Goal: Information Seeking & Learning: Learn about a topic

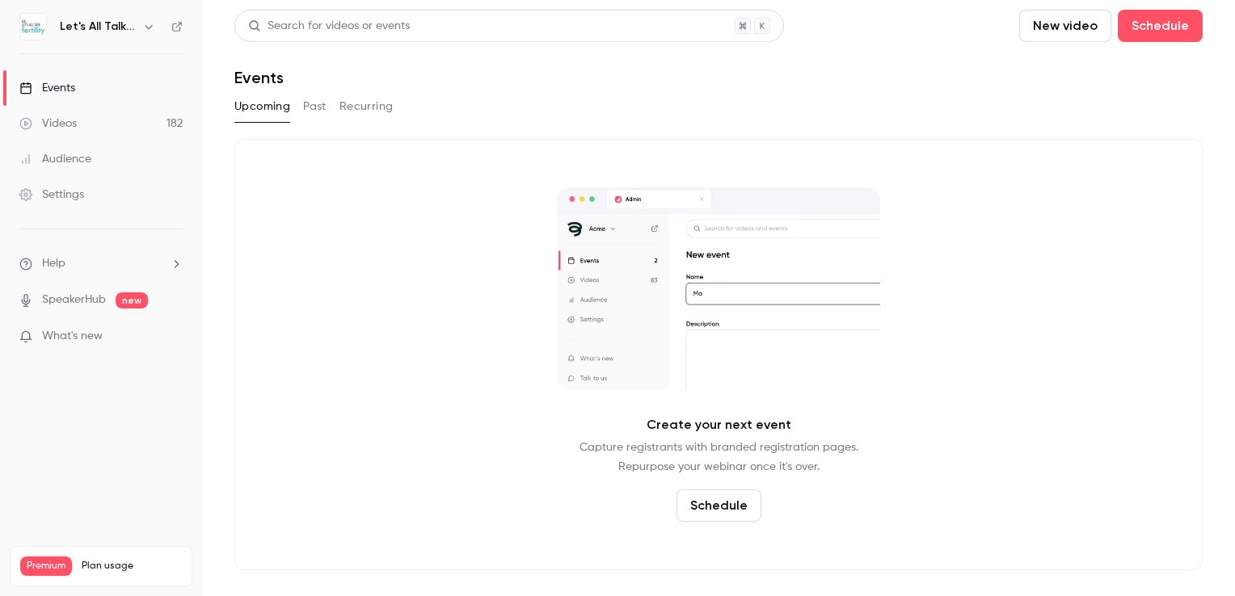
click at [149, 24] on icon "button" at bounding box center [148, 26] width 13 height 13
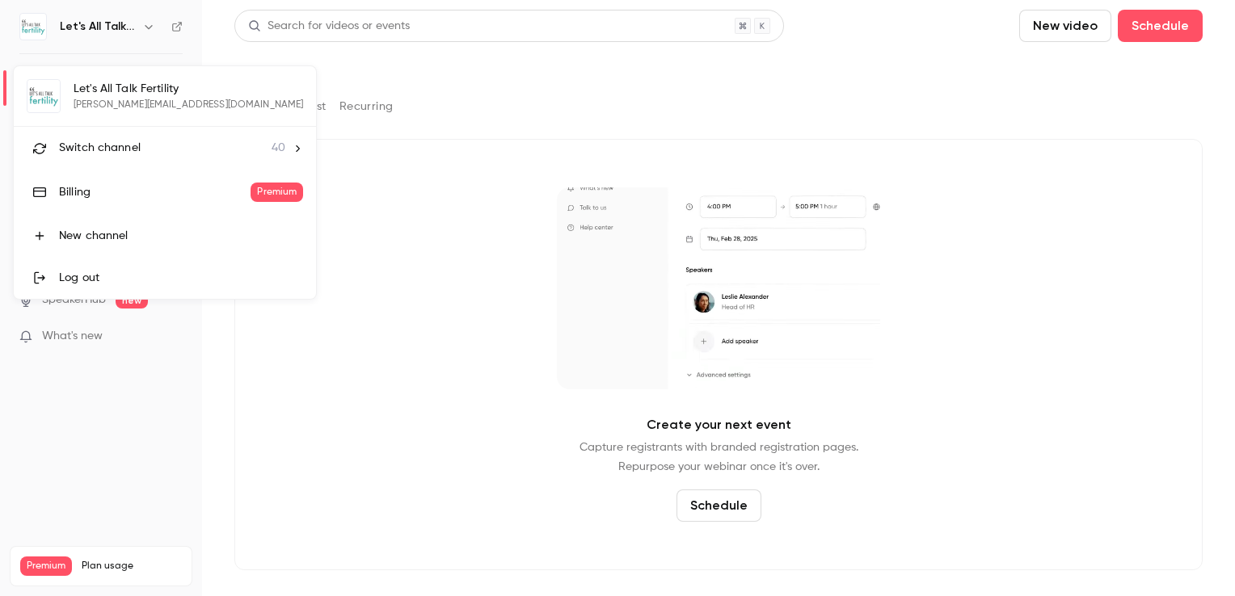
click at [102, 146] on span "Switch channel" at bounding box center [100, 148] width 82 height 17
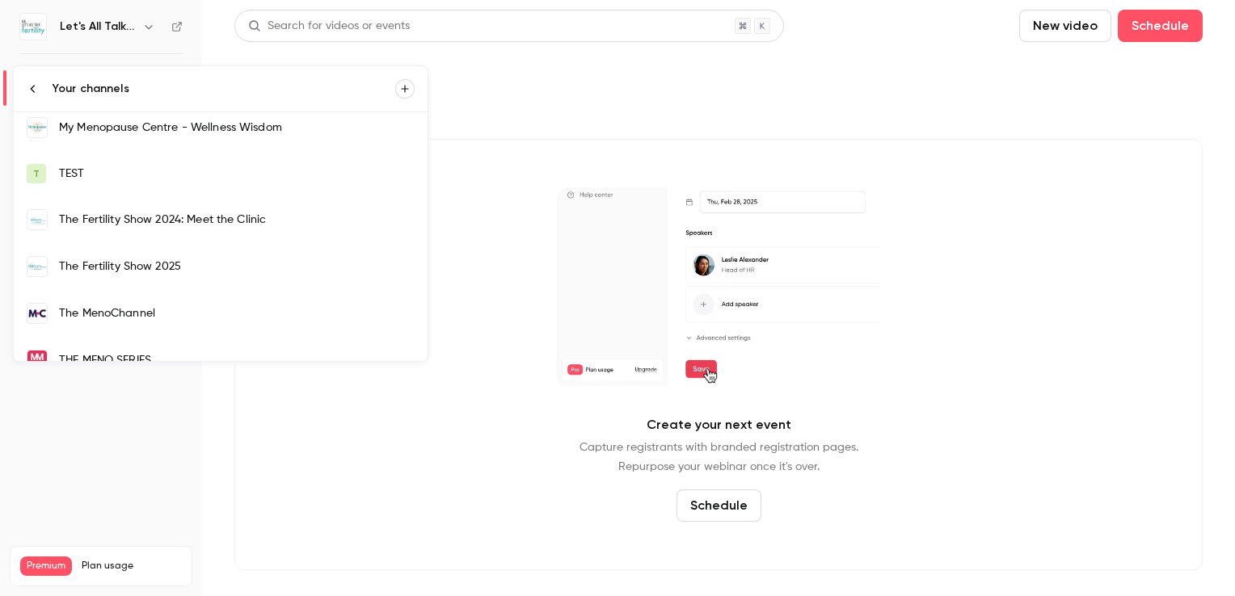
scroll to position [1374, 0]
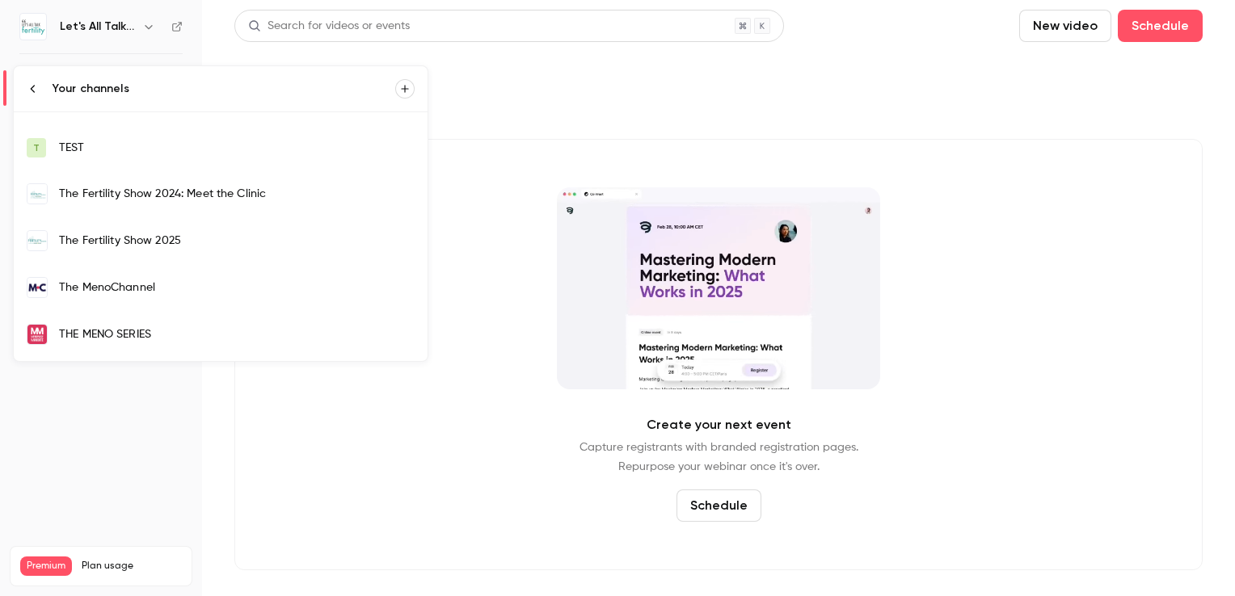
click at [141, 281] on div "The MenoChannel" at bounding box center [237, 288] width 356 height 16
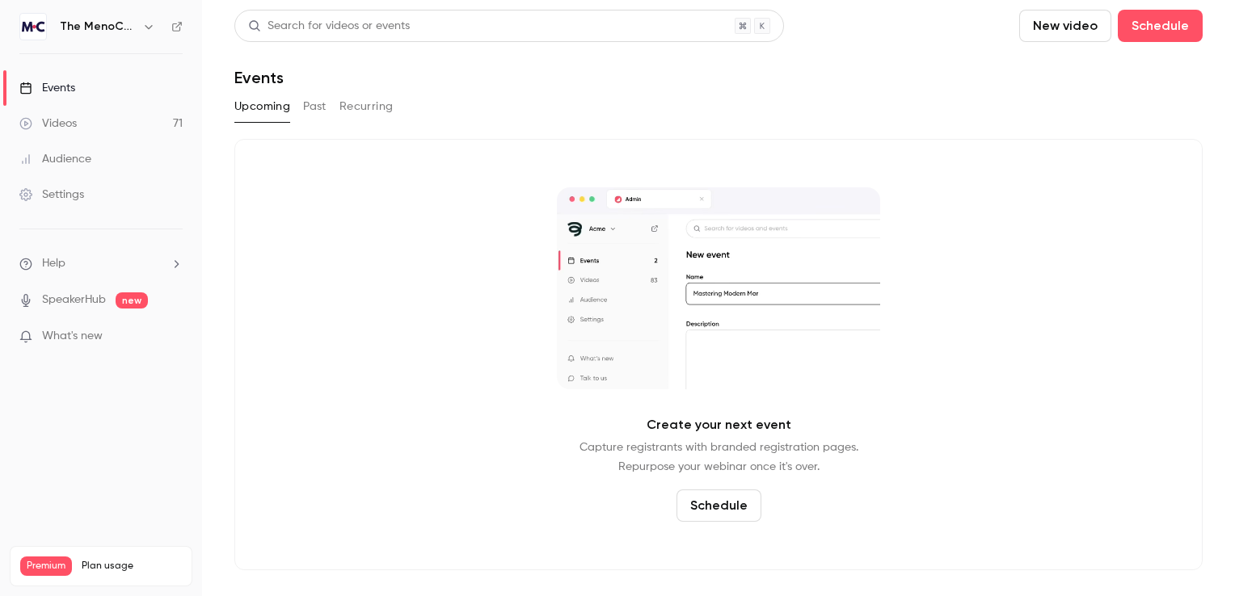
click at [310, 105] on button "Past" at bounding box center [314, 107] width 23 height 26
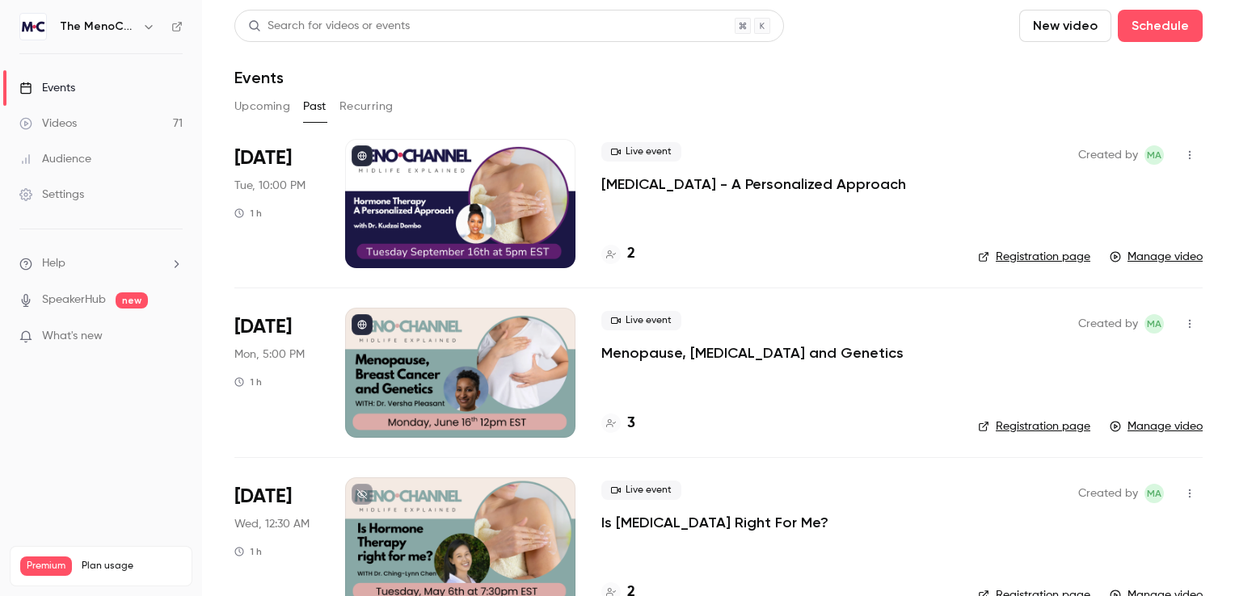
click at [443, 181] on div at bounding box center [460, 203] width 230 height 129
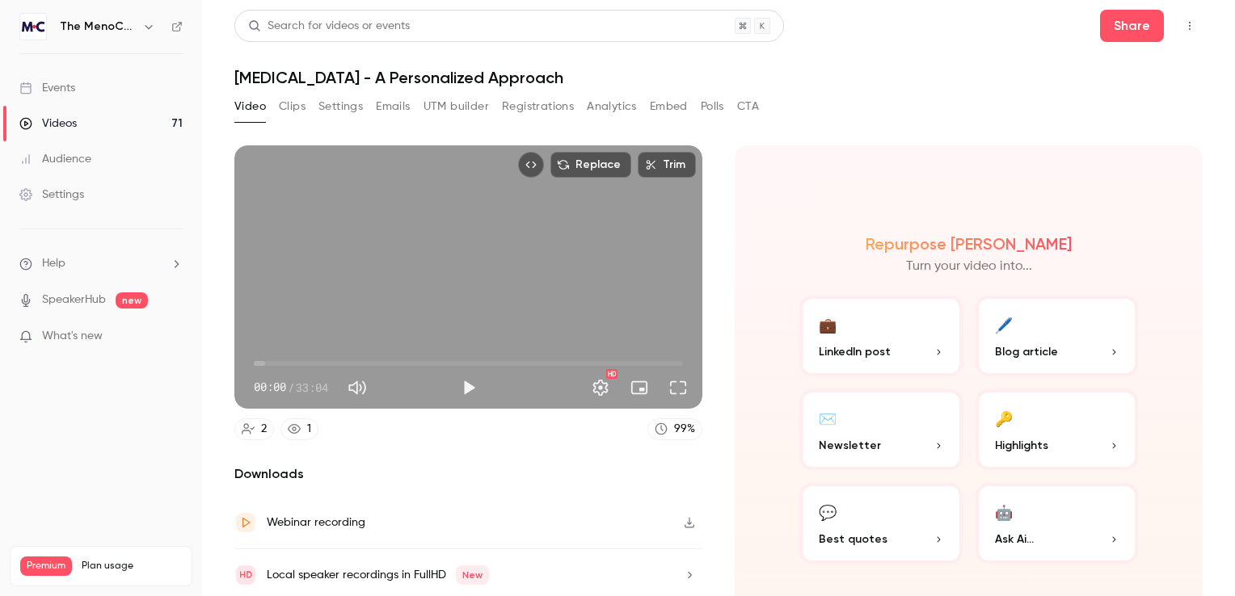
click at [289, 111] on button "Clips" at bounding box center [292, 107] width 27 height 26
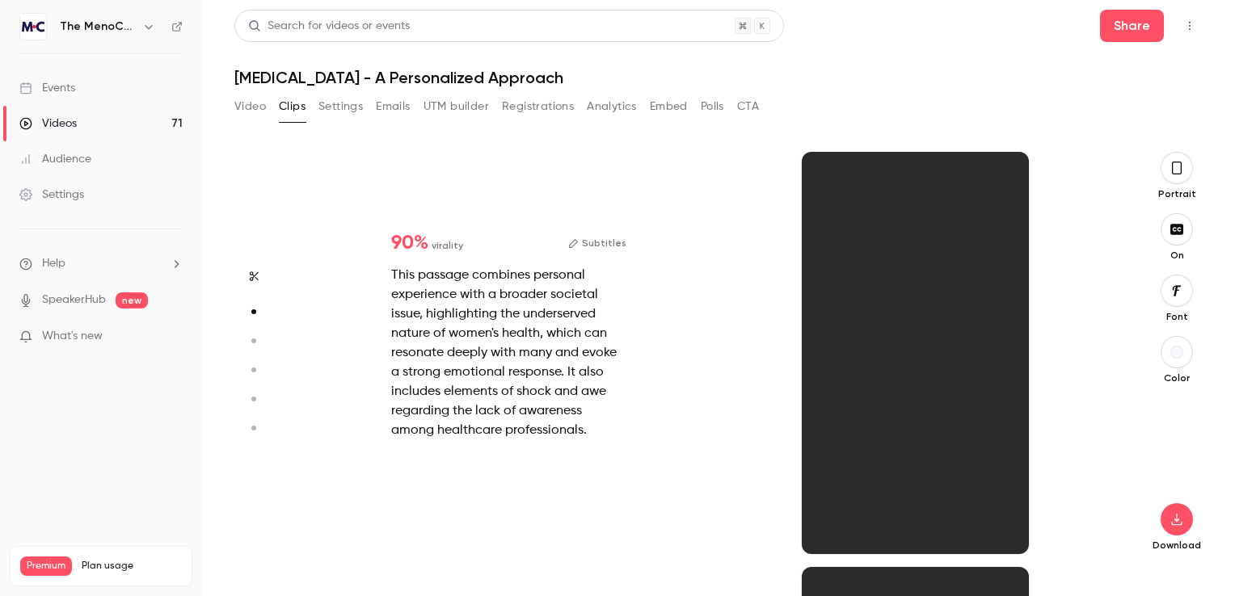
scroll to position [415, 0]
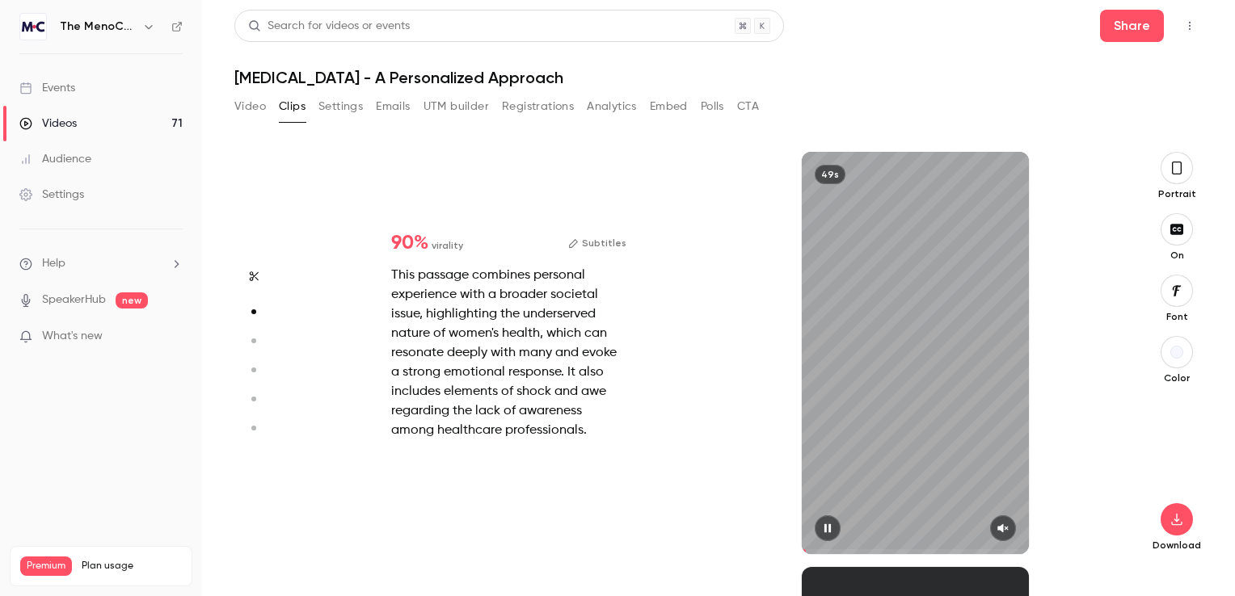
click at [1003, 528] on icon "button" at bounding box center [1002, 528] width 13 height 11
type input "***"
type input "*"
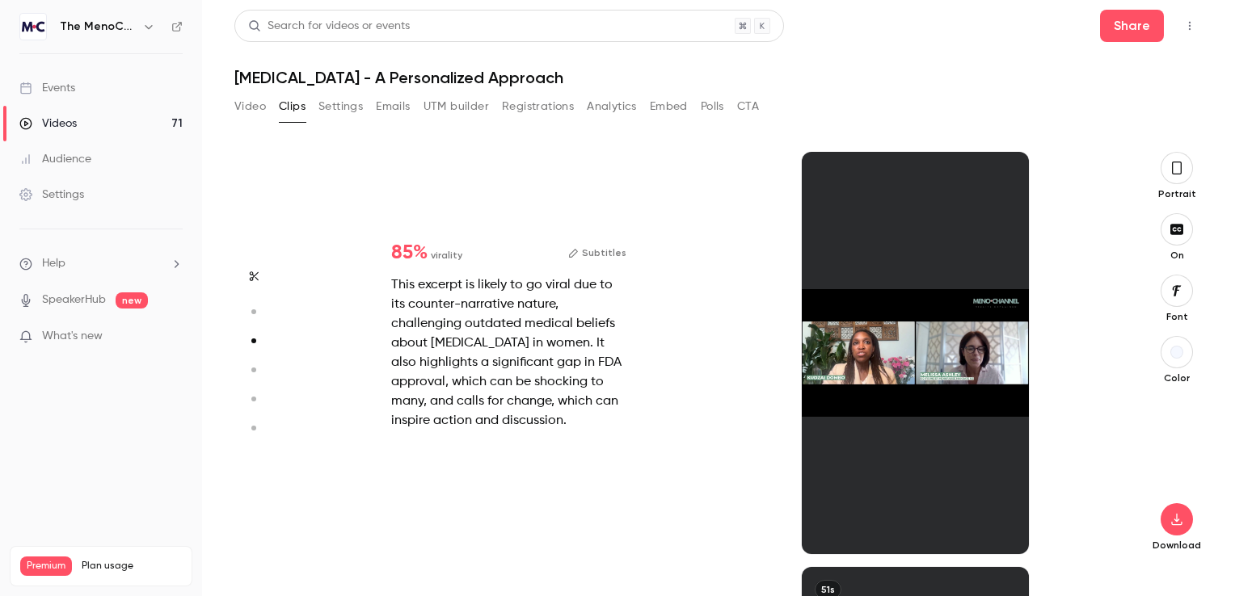
scroll to position [831, 0]
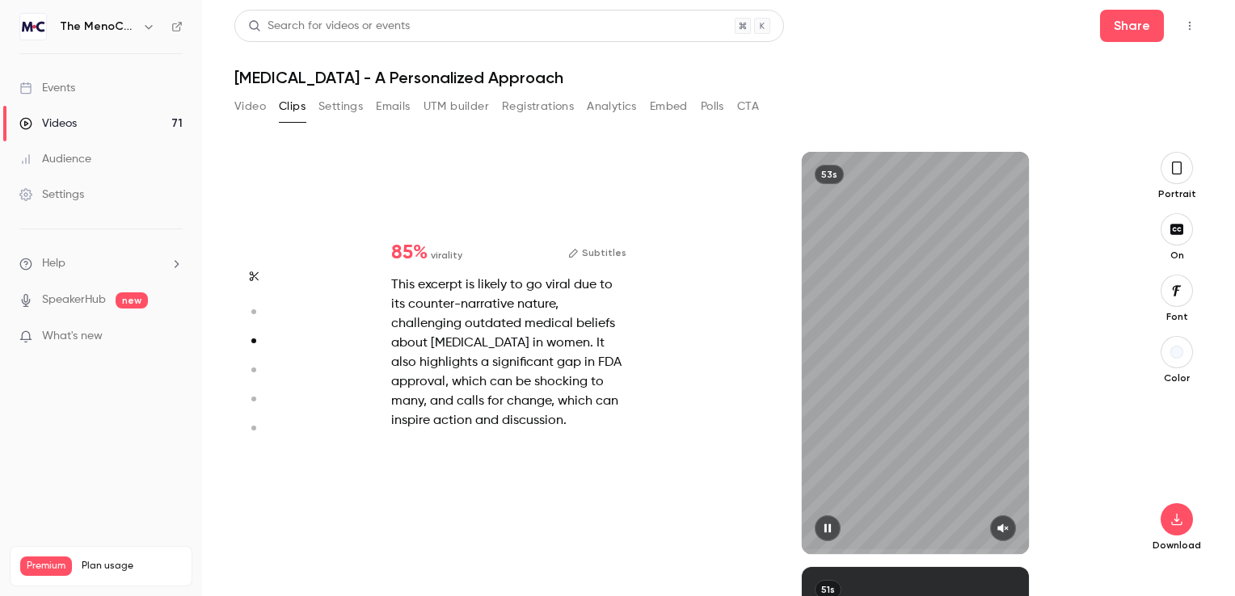
click at [1005, 535] on button "button" at bounding box center [1003, 529] width 26 height 26
type input "*"
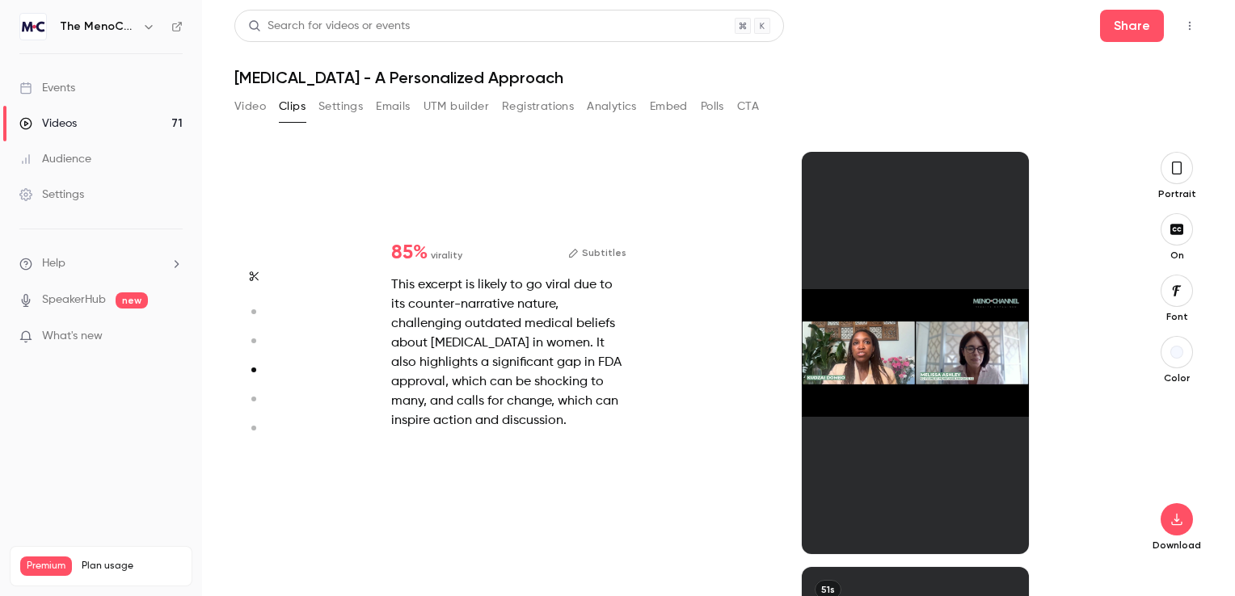
scroll to position [1247, 0]
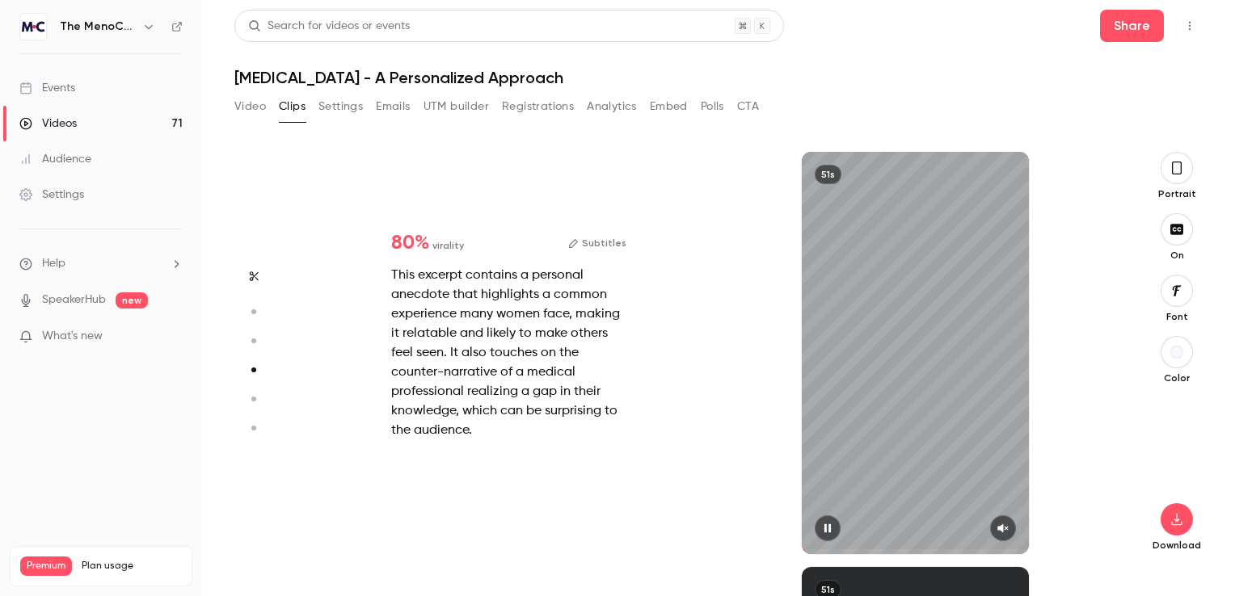
click at [1003, 534] on button "button" at bounding box center [1003, 529] width 26 height 26
type input "*"
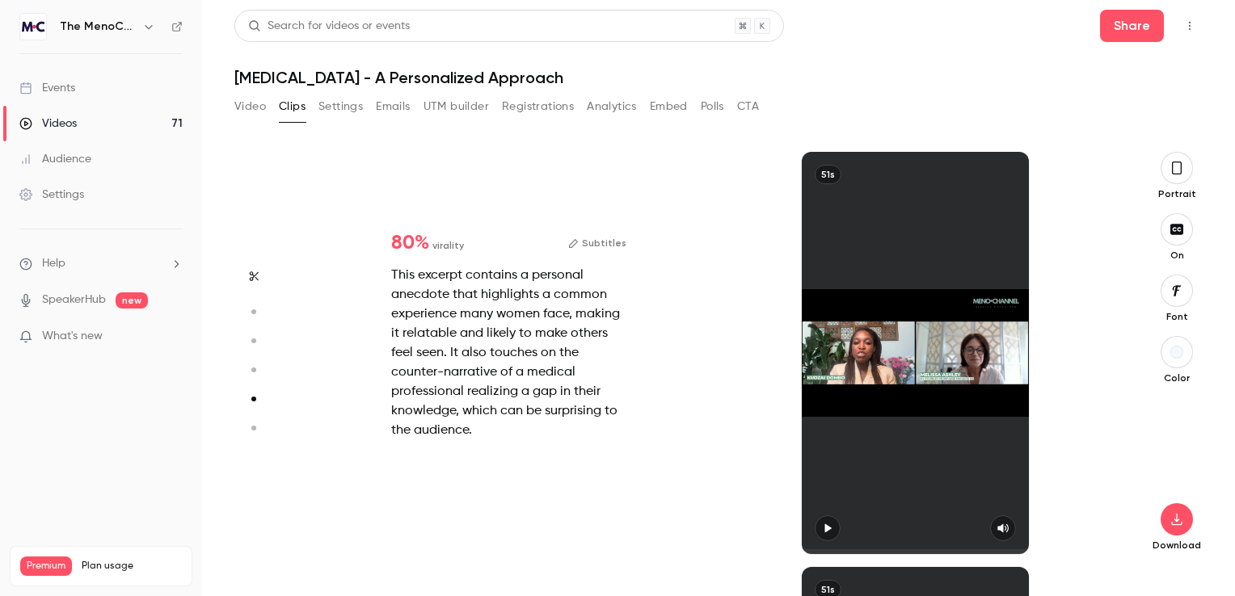
scroll to position [1662, 0]
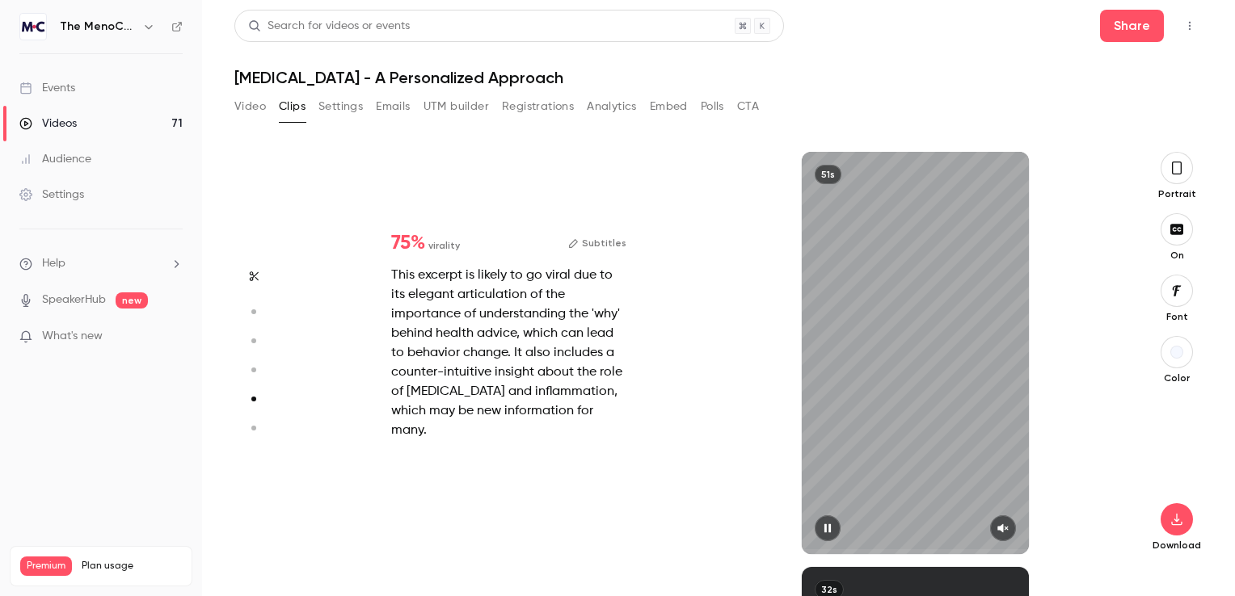
click at [1007, 533] on icon "button" at bounding box center [1002, 528] width 13 height 11
type input "*"
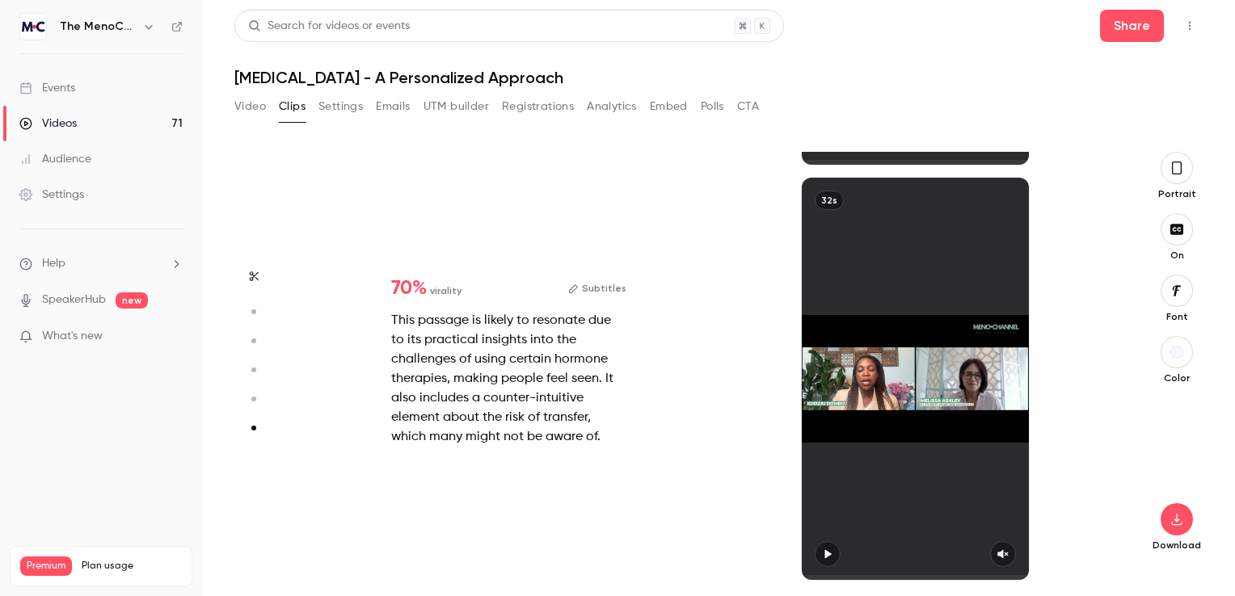
scroll to position [2053, 0]
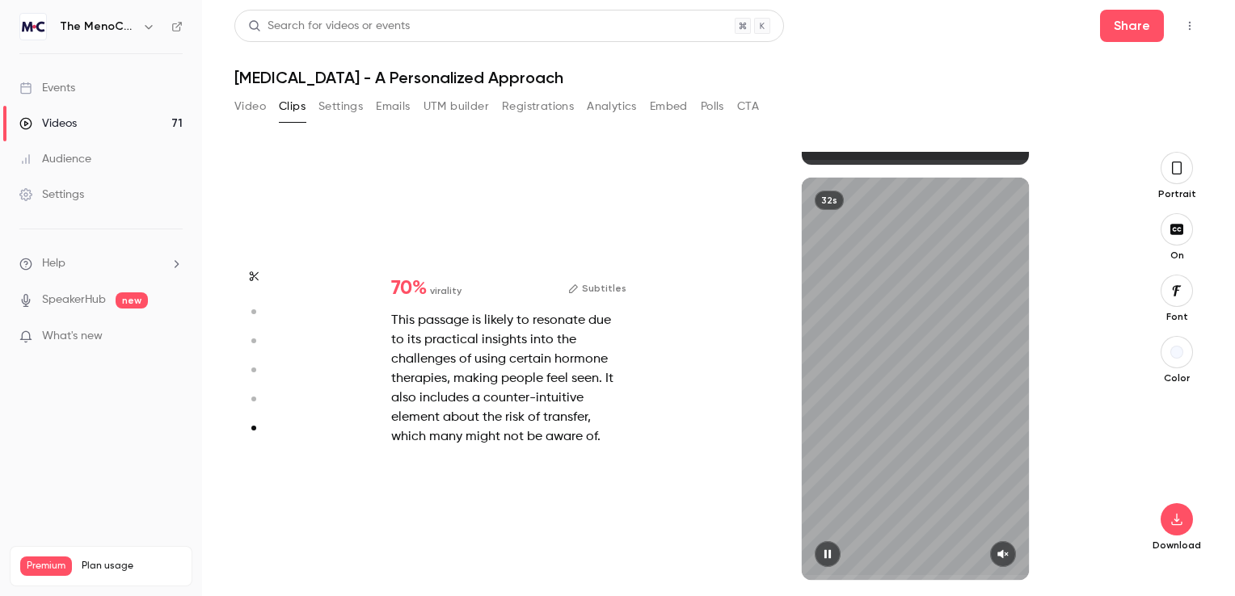
click at [1004, 551] on icon "button" at bounding box center [1002, 554] width 13 height 11
type input "*"
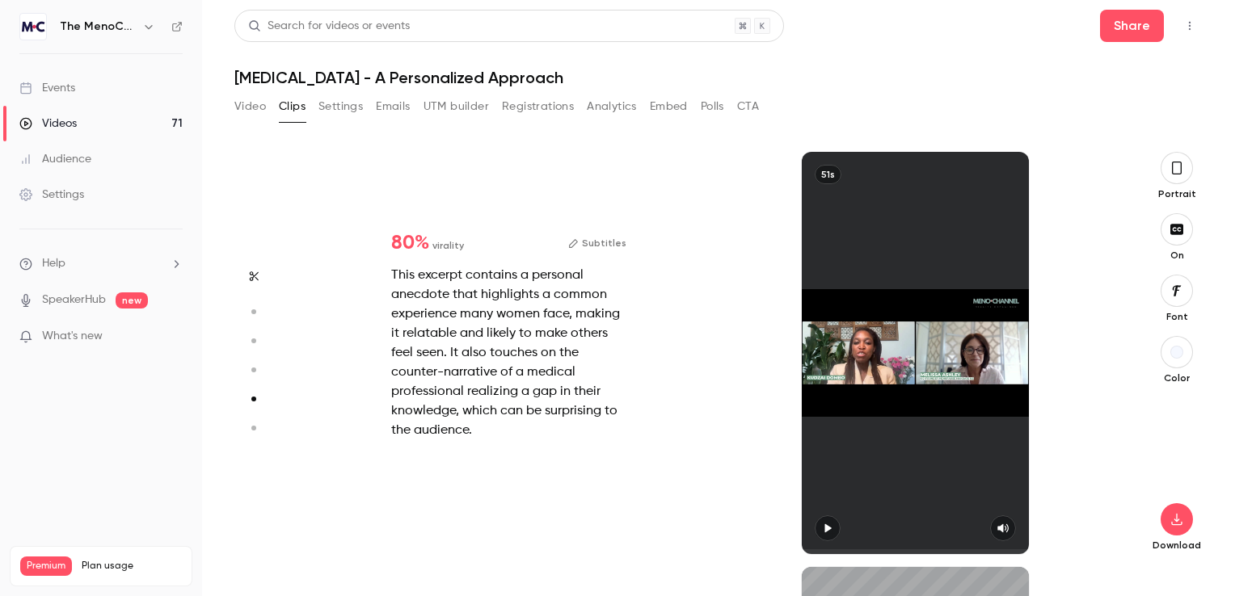
type input "*"
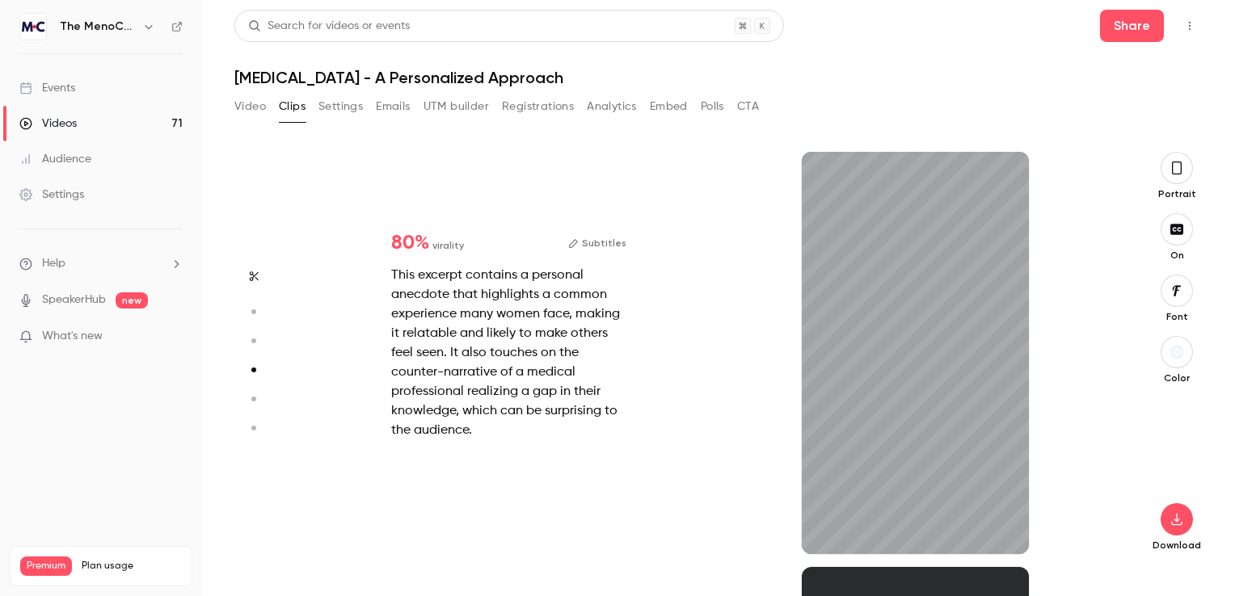
type input "****"
click at [253, 112] on button "Video" at bounding box center [250, 107] width 32 height 26
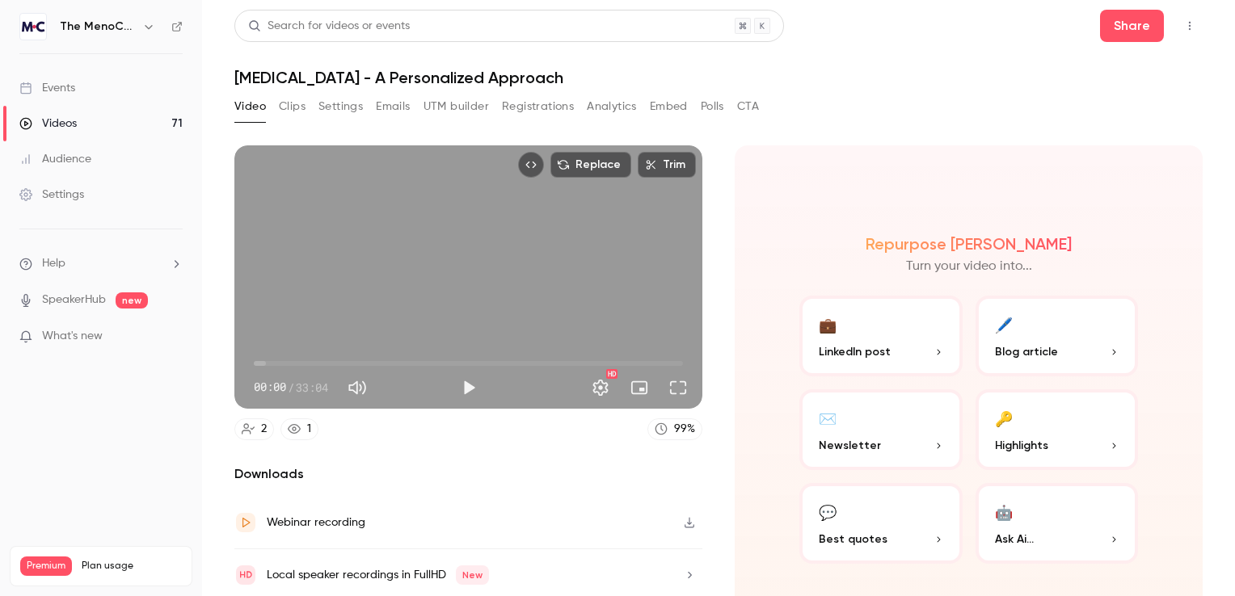
click at [1013, 441] on span "Highlights" at bounding box center [1021, 445] width 53 height 17
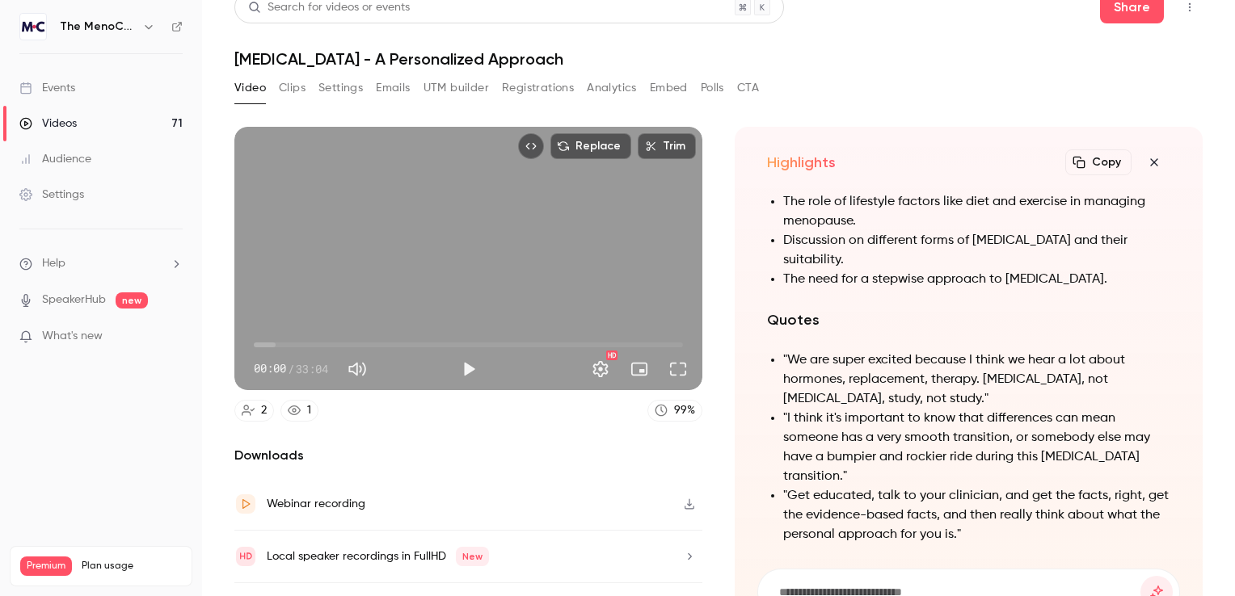
scroll to position [-162, 0]
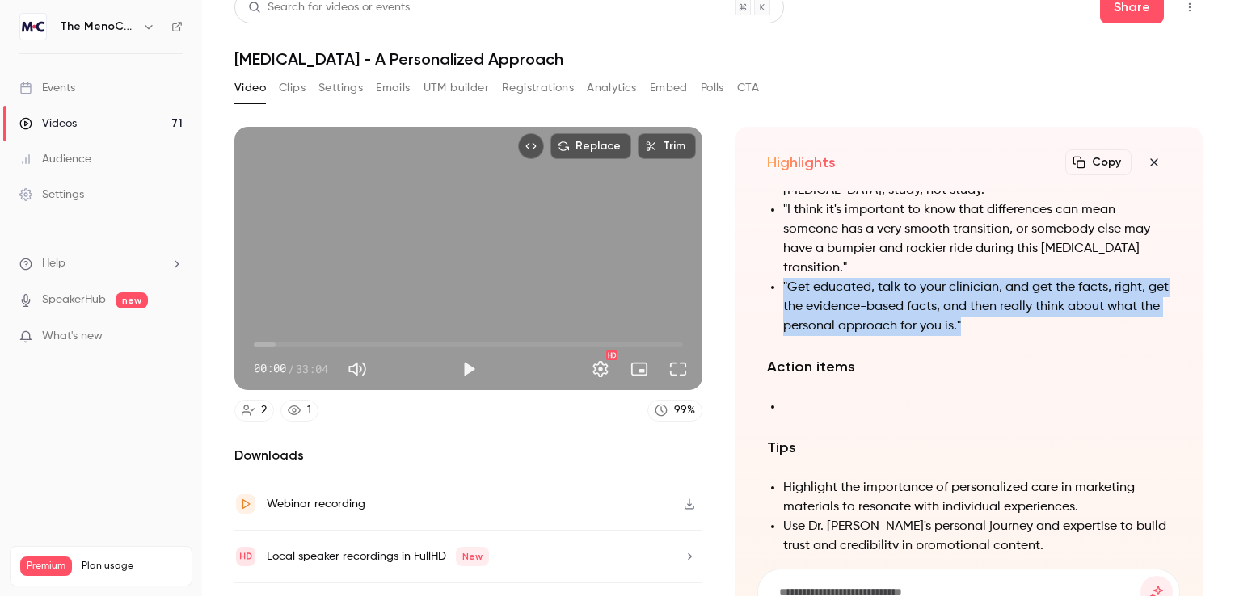
drag, startPoint x: 1030, startPoint y: 331, endPoint x: 772, endPoint y: 276, distance: 264.5
click at [772, 276] on ul ""We are super excited because I think we hear a lot about hormones, replacement…" at bounding box center [968, 239] width 403 height 194
drag, startPoint x: 772, startPoint y: 276, endPoint x: 794, endPoint y: 287, distance: 25.3
copy li ""Get educated, talk to your clinician, and get the facts, right, get the eviden…"
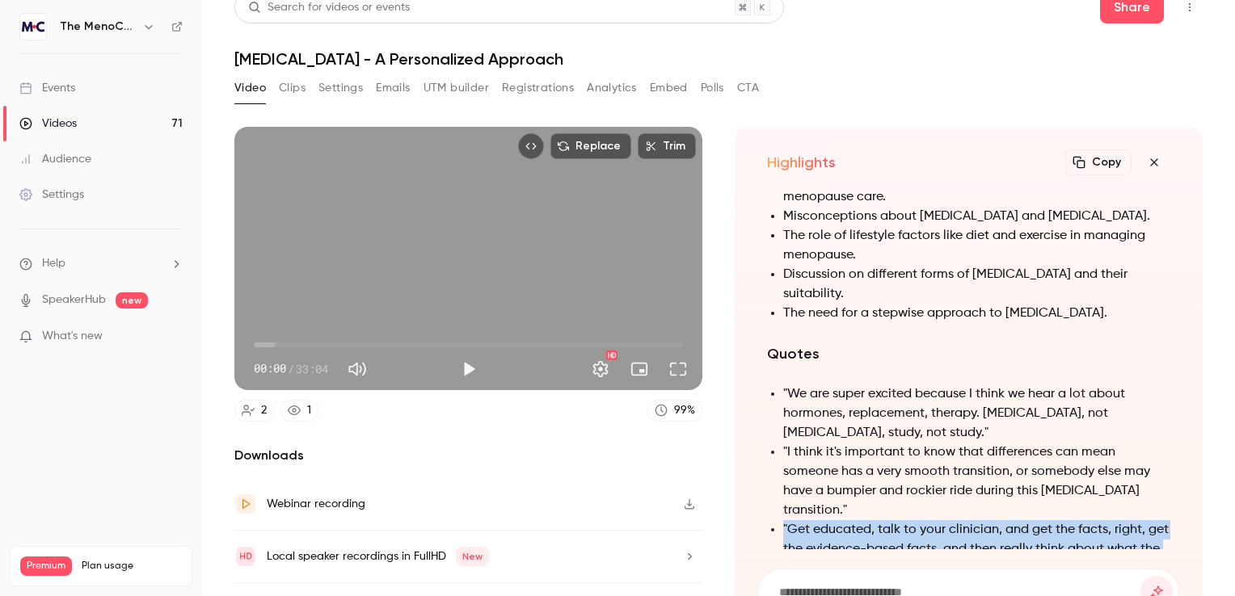
scroll to position [-323, 0]
